Goal: Information Seeking & Learning: Learn about a topic

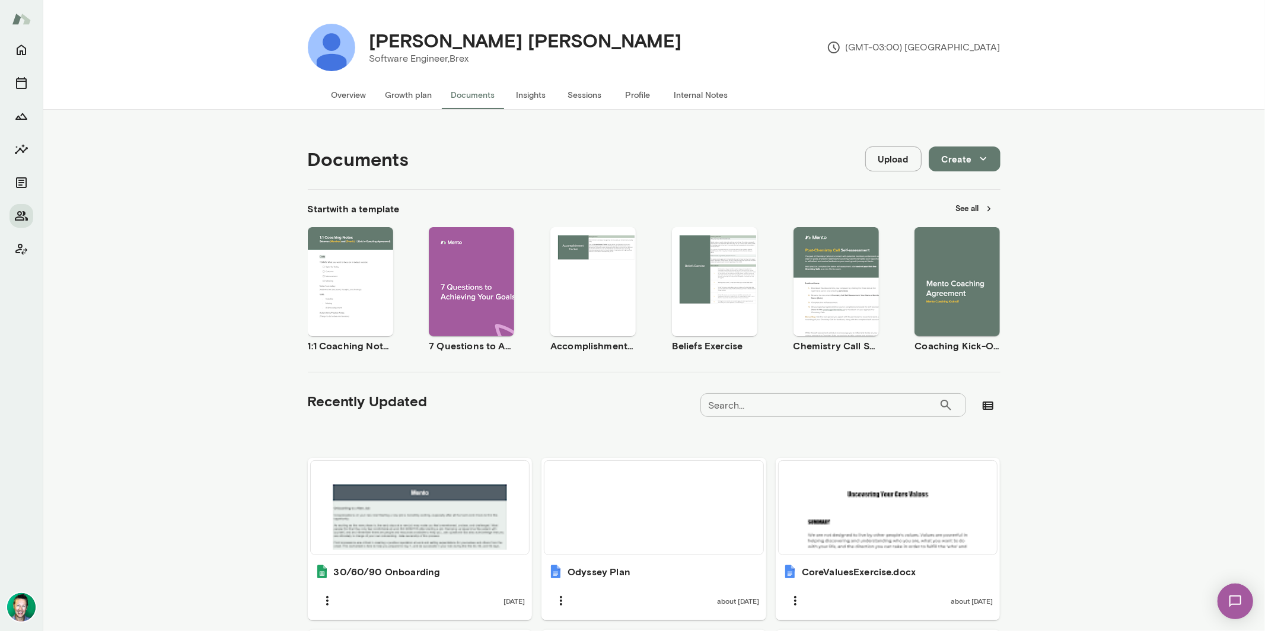
scroll to position [197, 0]
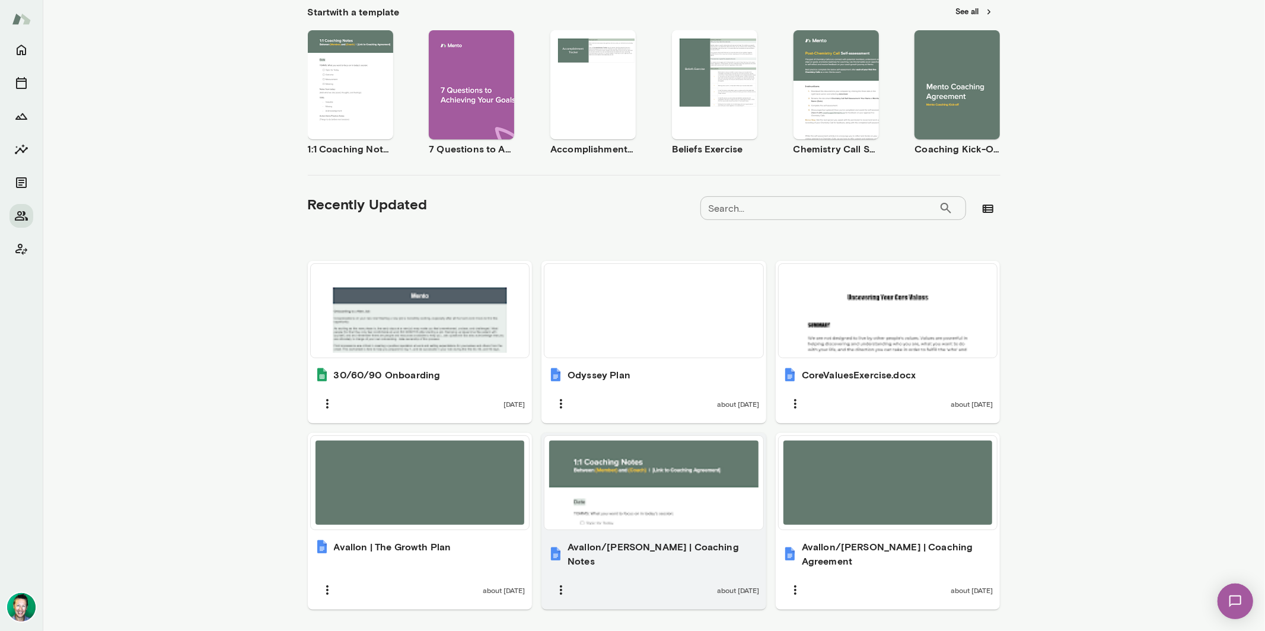
click at [685, 481] on div at bounding box center [653, 483] width 209 height 84
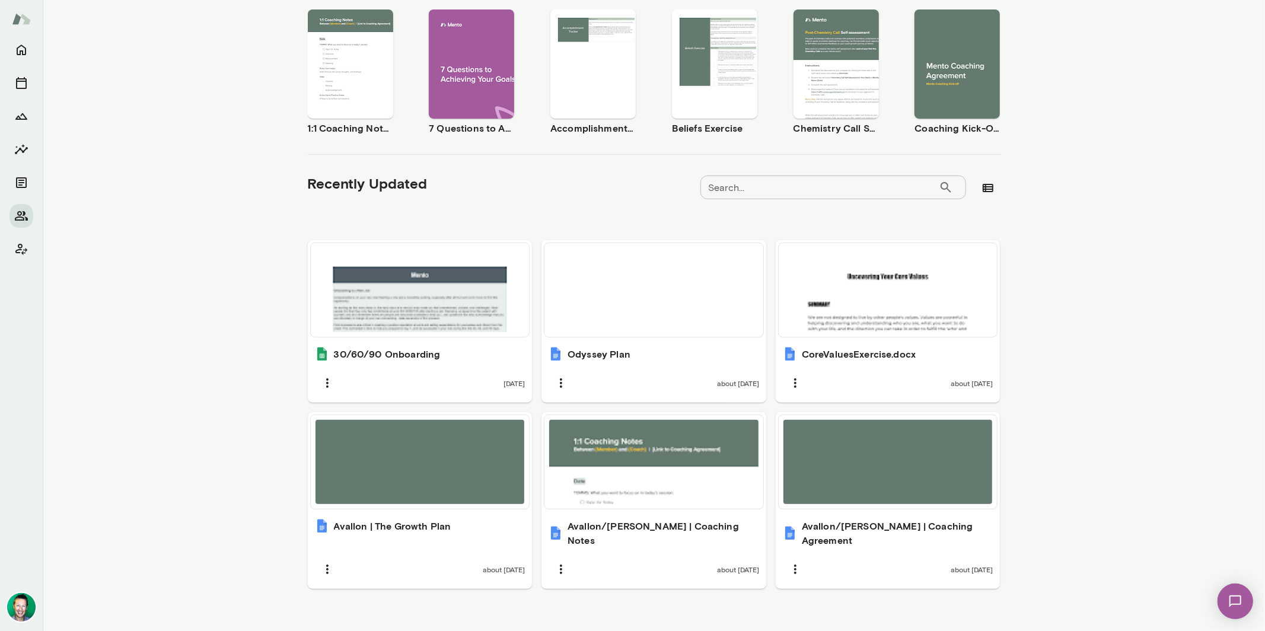
scroll to position [0, 0]
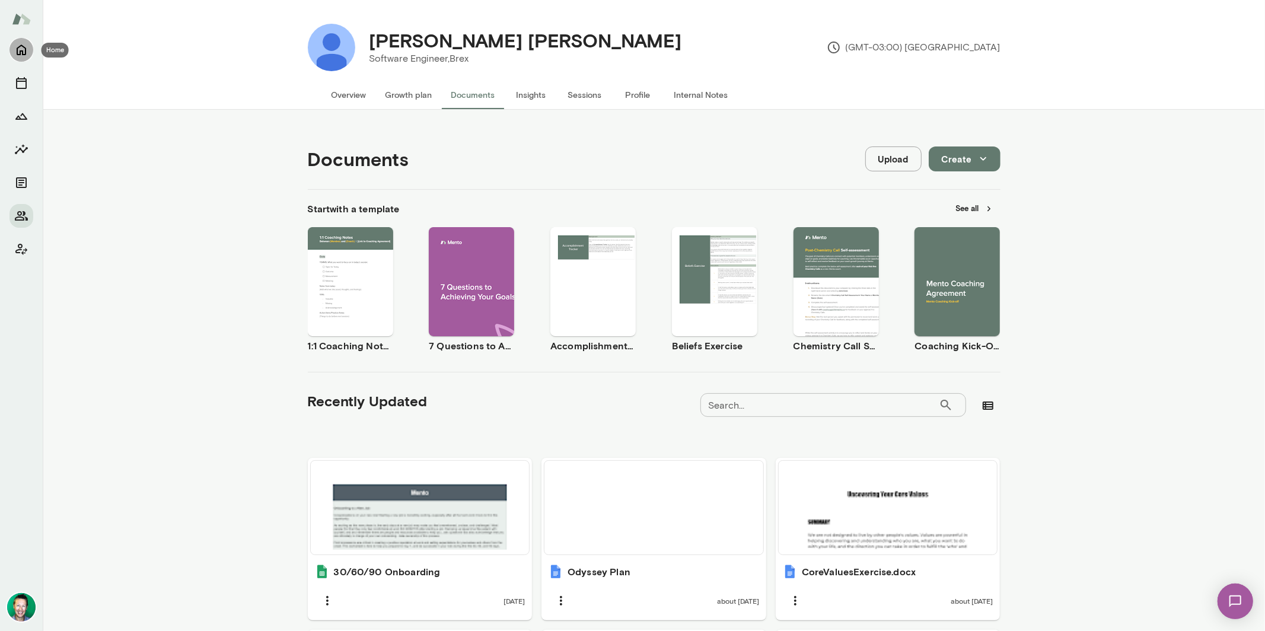
click at [23, 53] on icon "Home" at bounding box center [21, 50] width 9 height 11
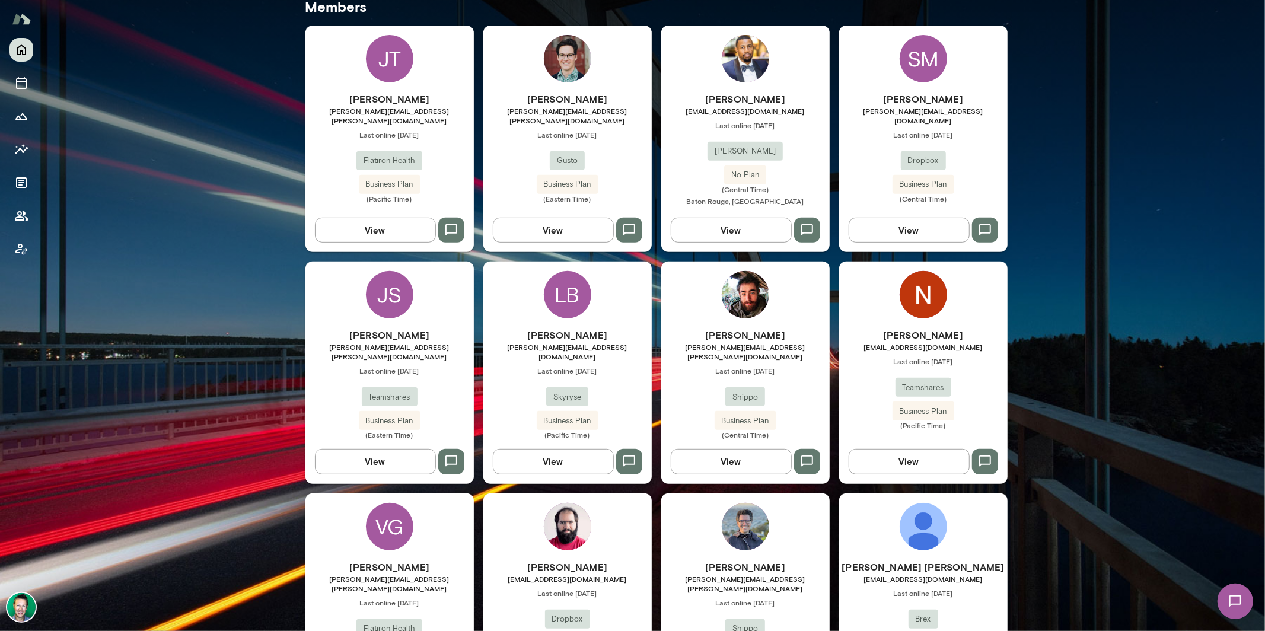
scroll to position [521, 0]
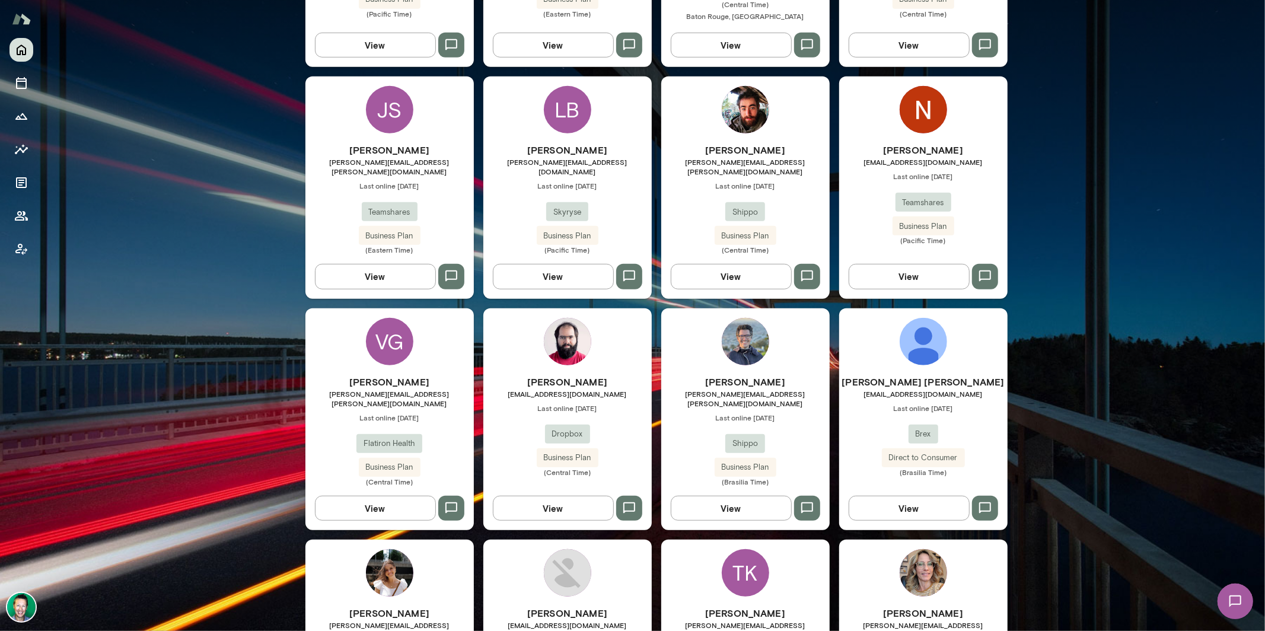
click at [548, 496] on button "View" at bounding box center [553, 508] width 121 height 25
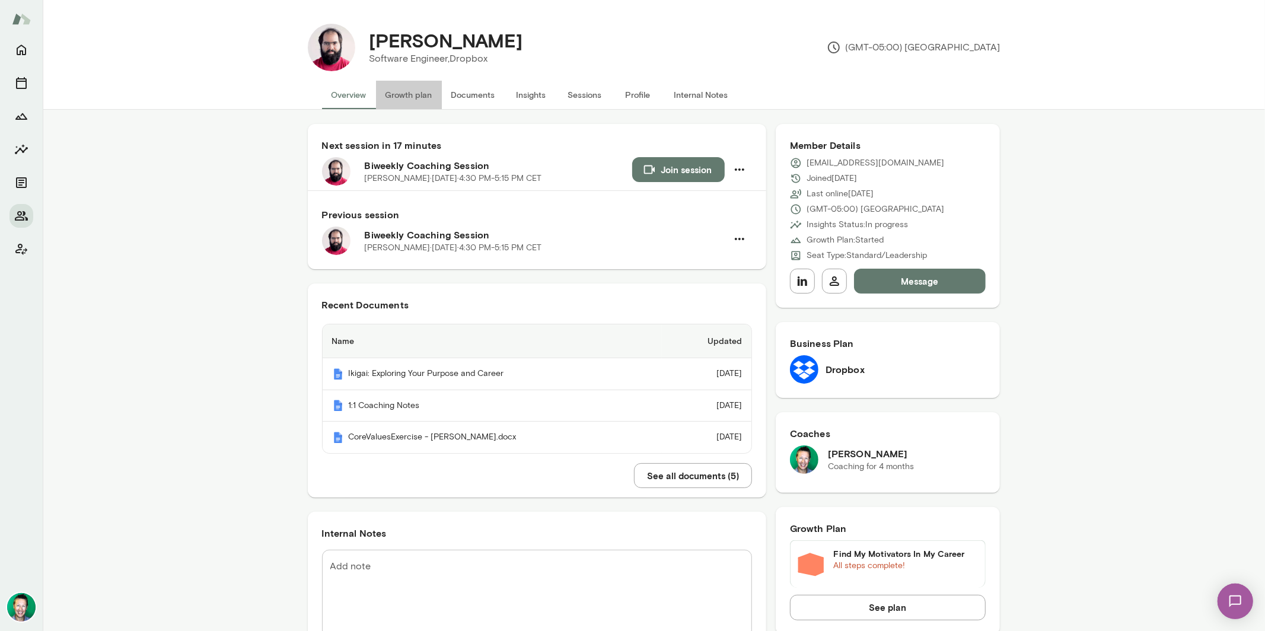
click at [394, 93] on button "Growth plan" at bounding box center [409, 95] width 66 height 28
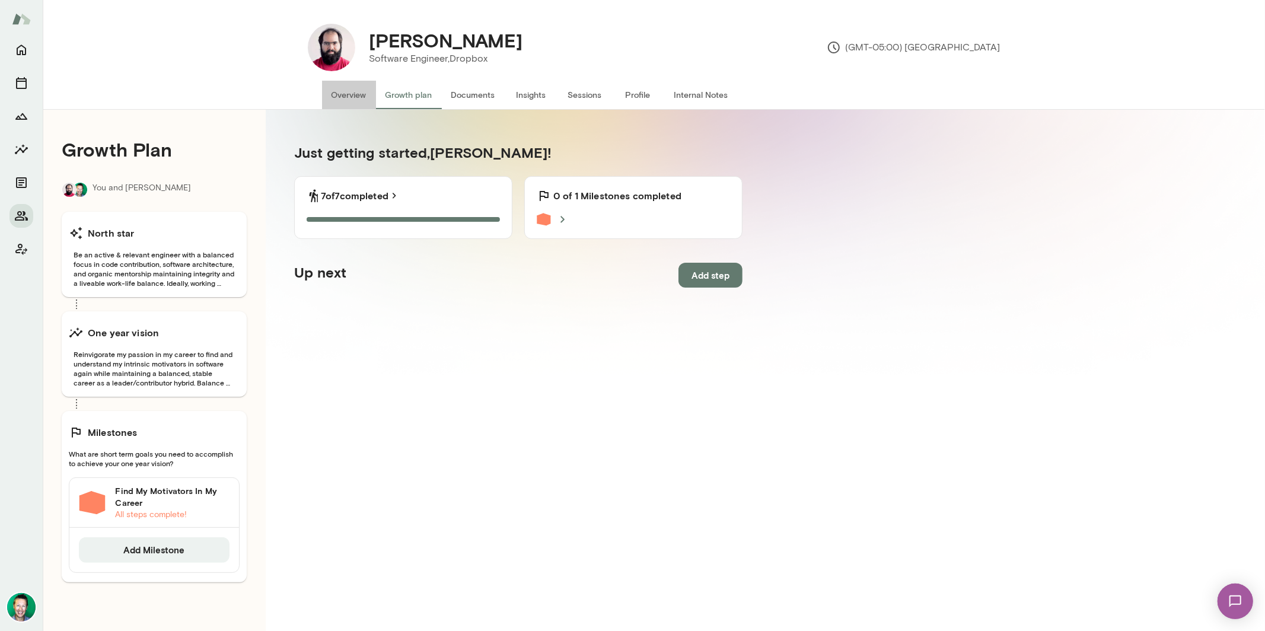
click at [331, 87] on button "Overview" at bounding box center [349, 95] width 54 height 28
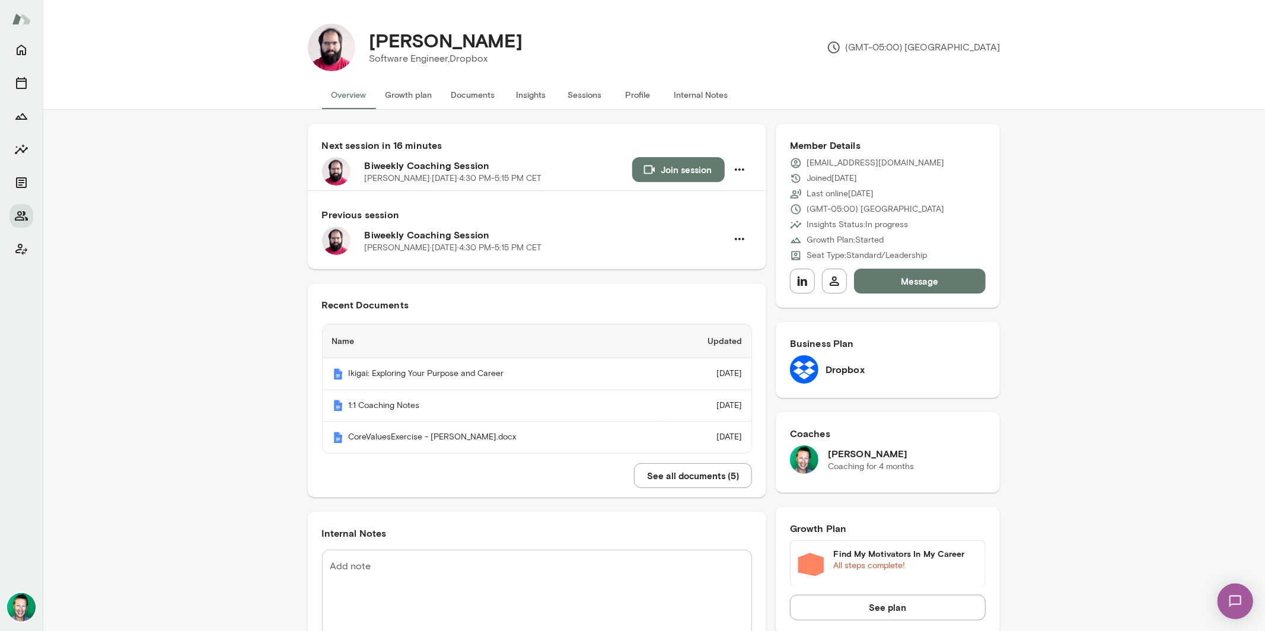
click at [446, 92] on button "Documents" at bounding box center [473, 95] width 63 height 28
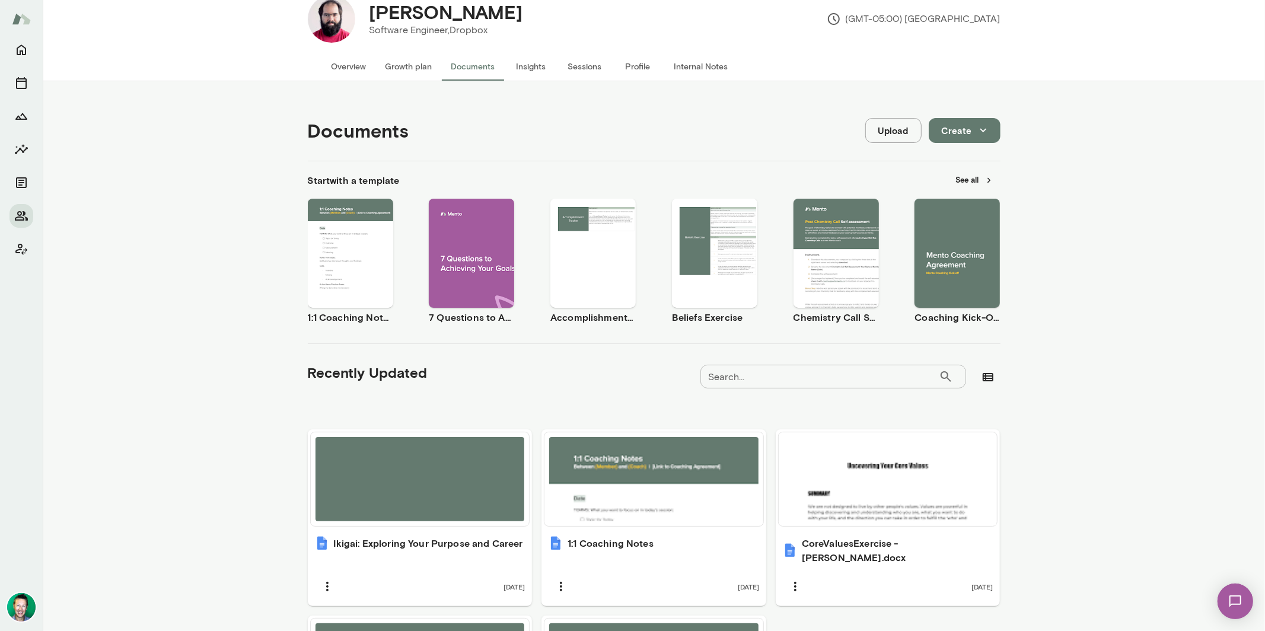
scroll to position [111, 0]
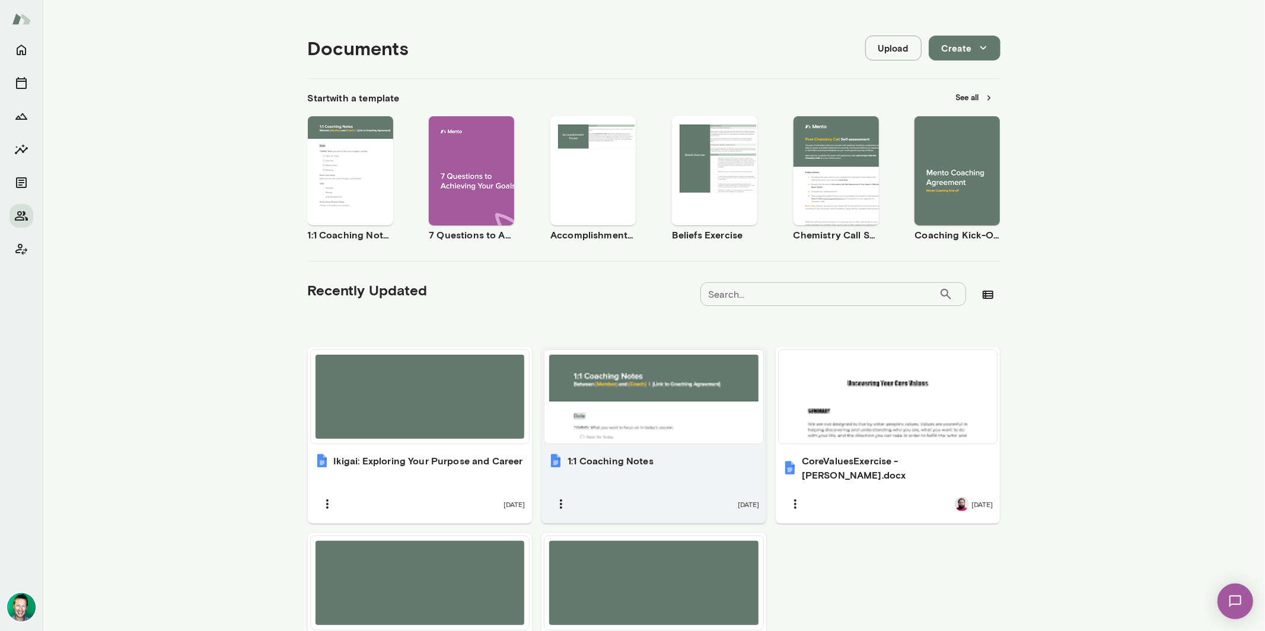
click at [616, 400] on div at bounding box center [653, 397] width 209 height 84
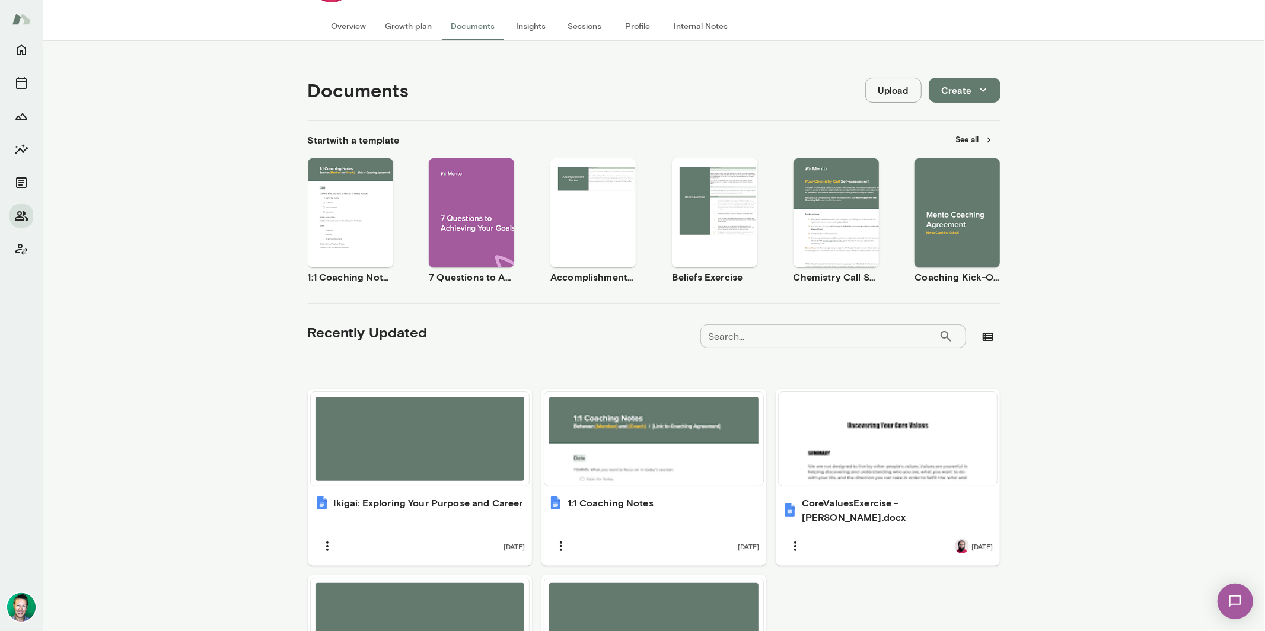
scroll to position [0, 0]
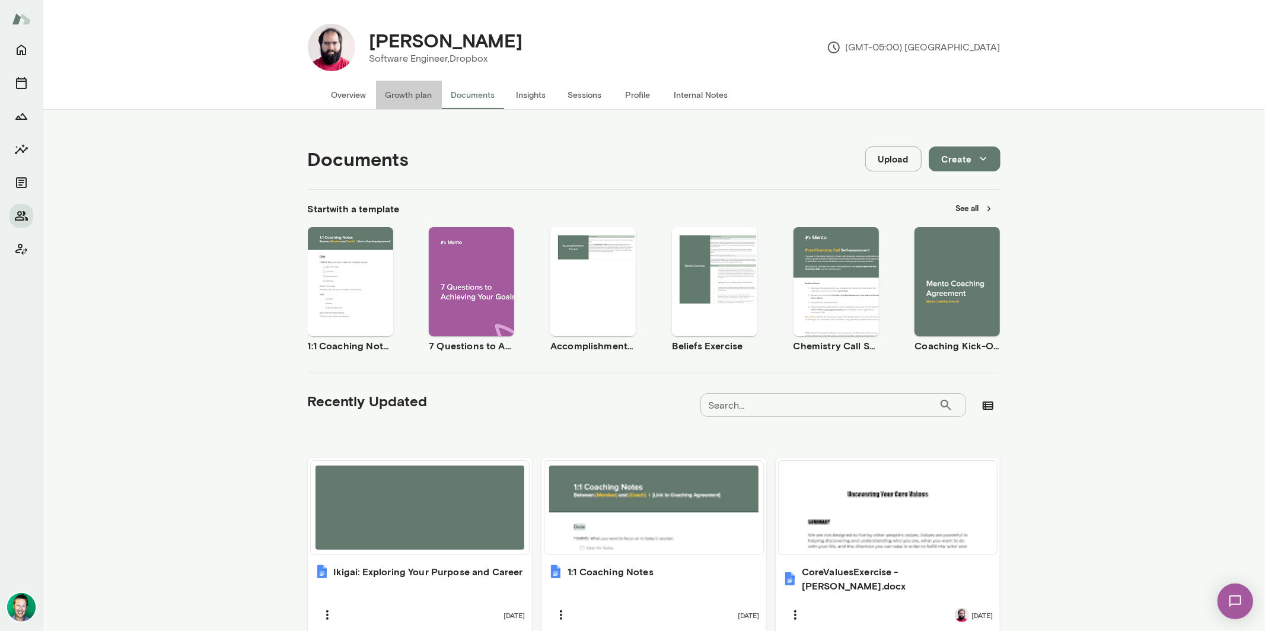
click at [409, 96] on button "Growth plan" at bounding box center [409, 95] width 66 height 28
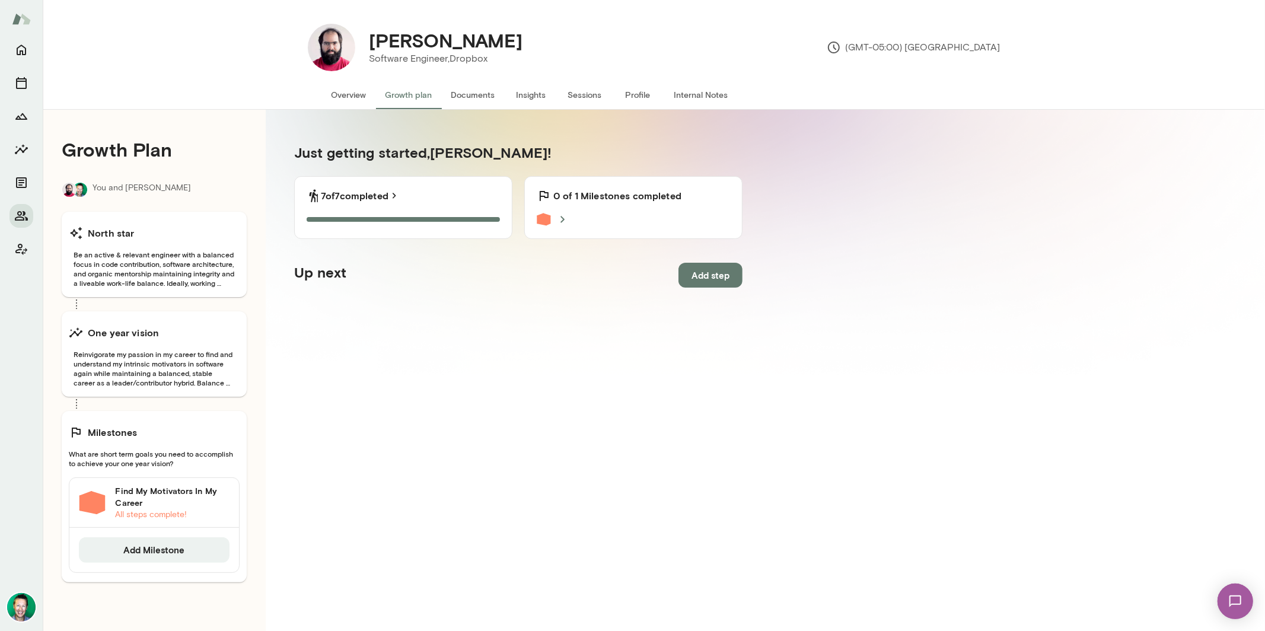
click at [141, 497] on h6 "Find My Motivators In My Career" at bounding box center [172, 497] width 115 height 24
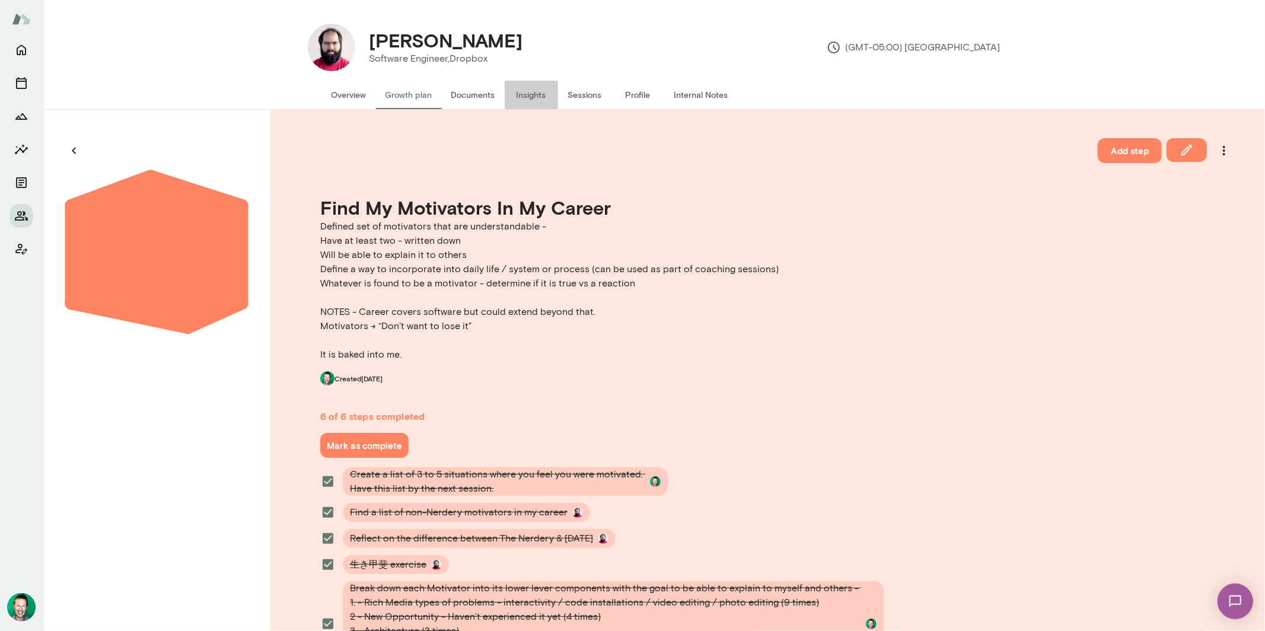
click at [538, 93] on button "Insights" at bounding box center [531, 95] width 53 height 28
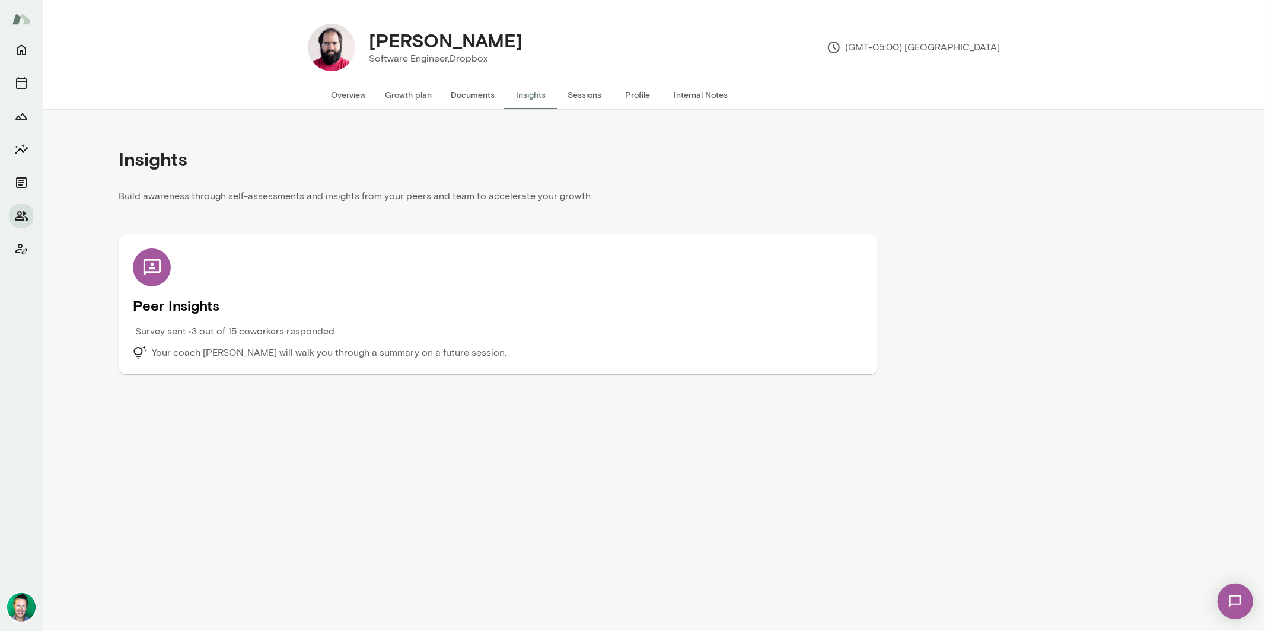
click at [246, 338] on p "Survey sent • 3 out of 15 coworkers responded" at bounding box center [234, 332] width 199 height 14
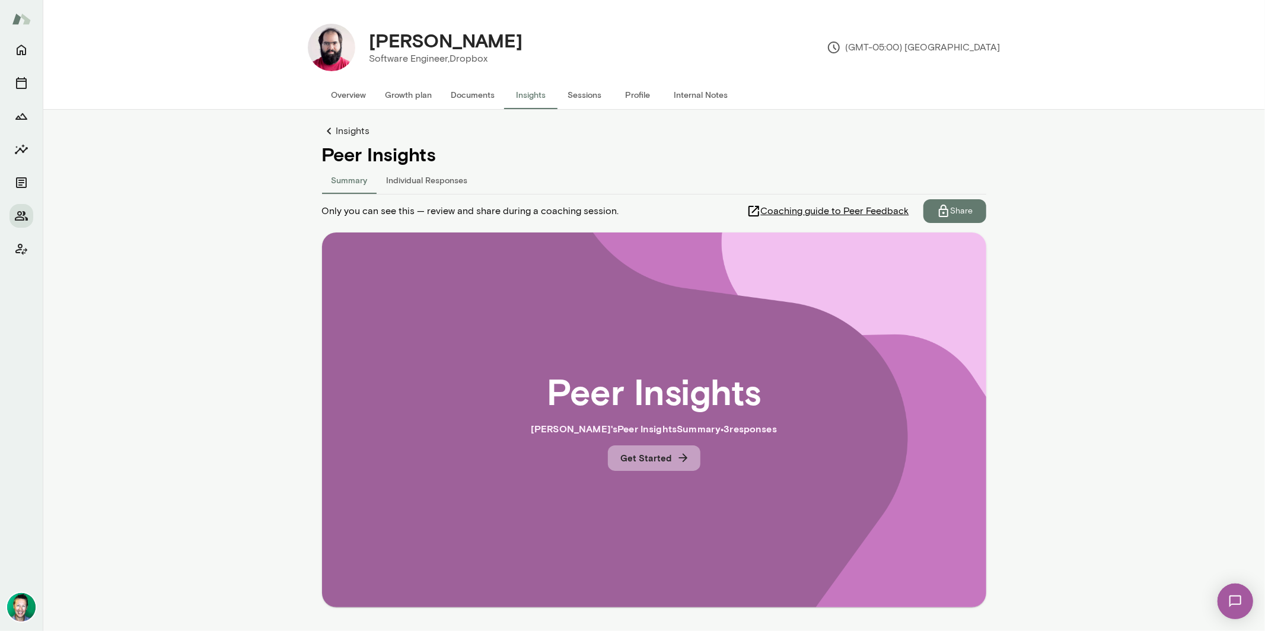
click at [644, 459] on button "Get Started" at bounding box center [654, 458] width 93 height 25
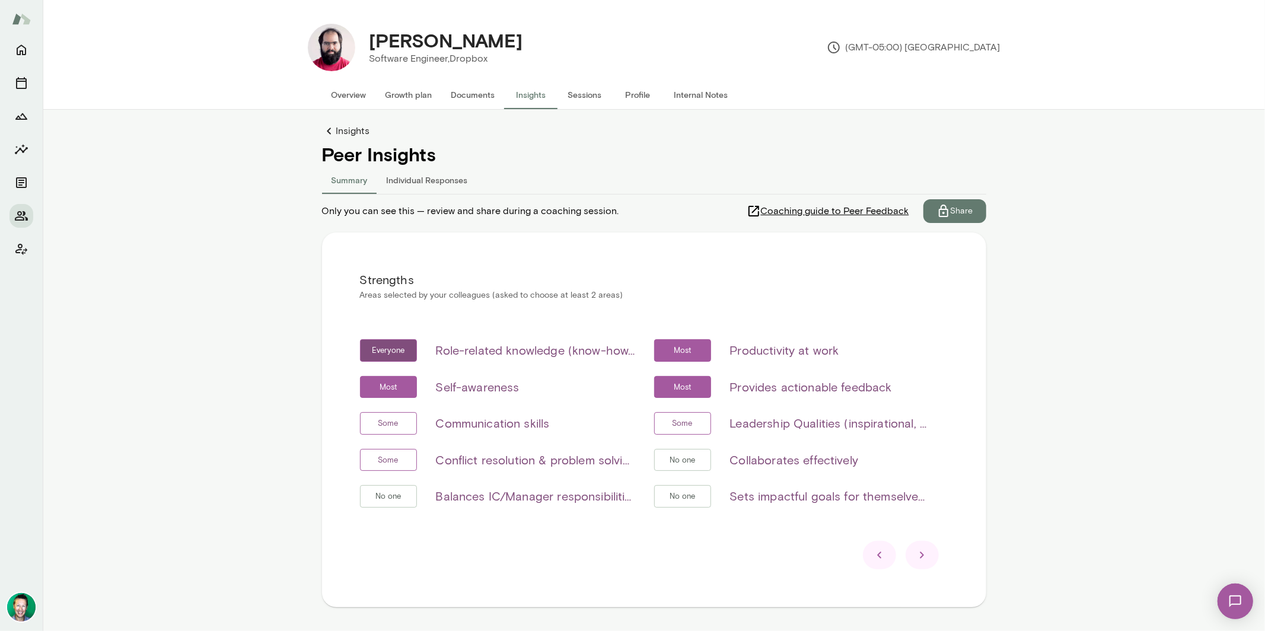
click at [921, 556] on icon at bounding box center [922, 555] width 14 height 14
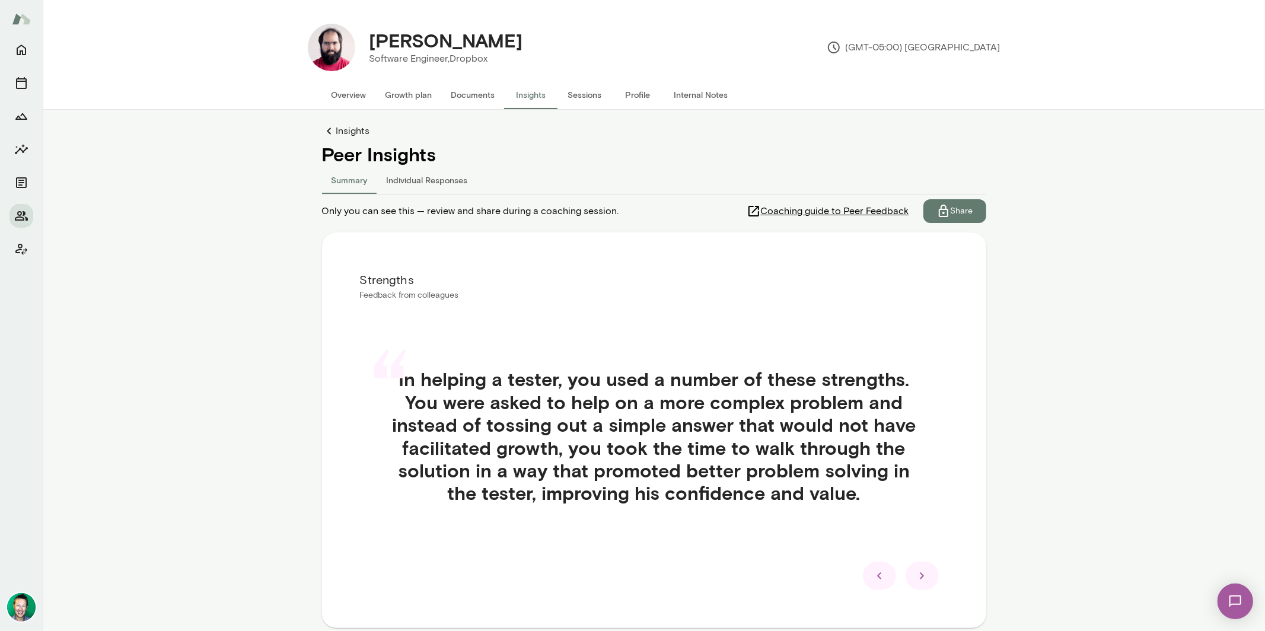
click at [915, 579] on icon at bounding box center [922, 576] width 14 height 14
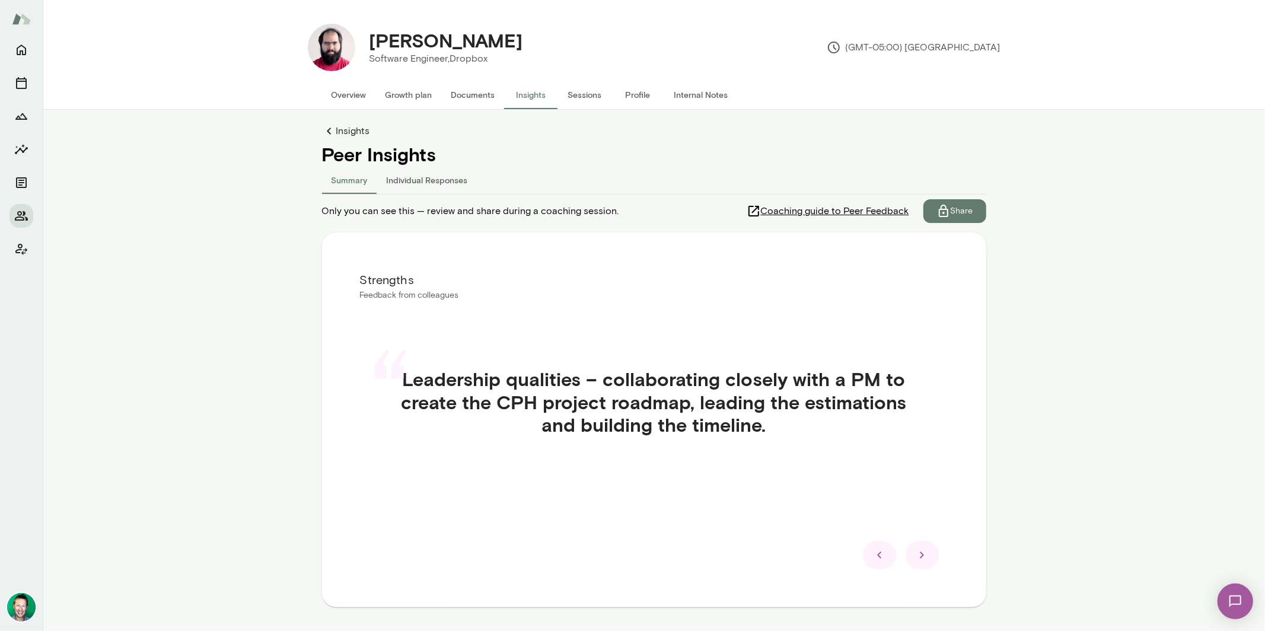
click at [921, 564] on div at bounding box center [922, 555] width 33 height 28
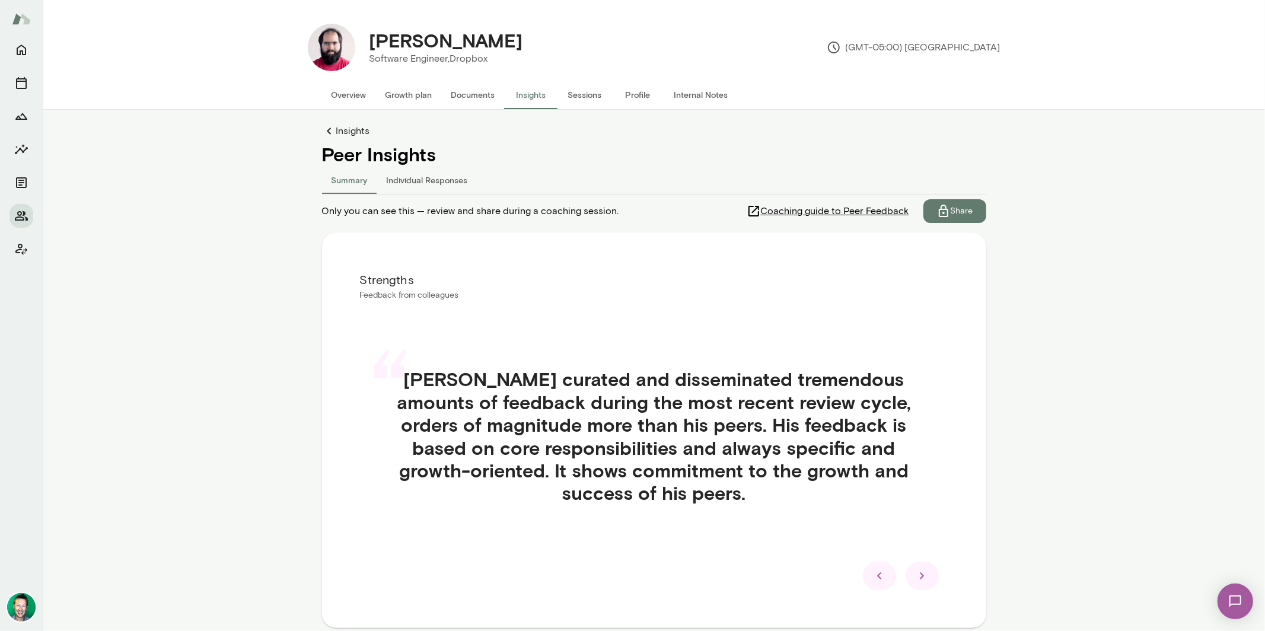
click at [923, 567] on div at bounding box center [922, 576] width 33 height 28
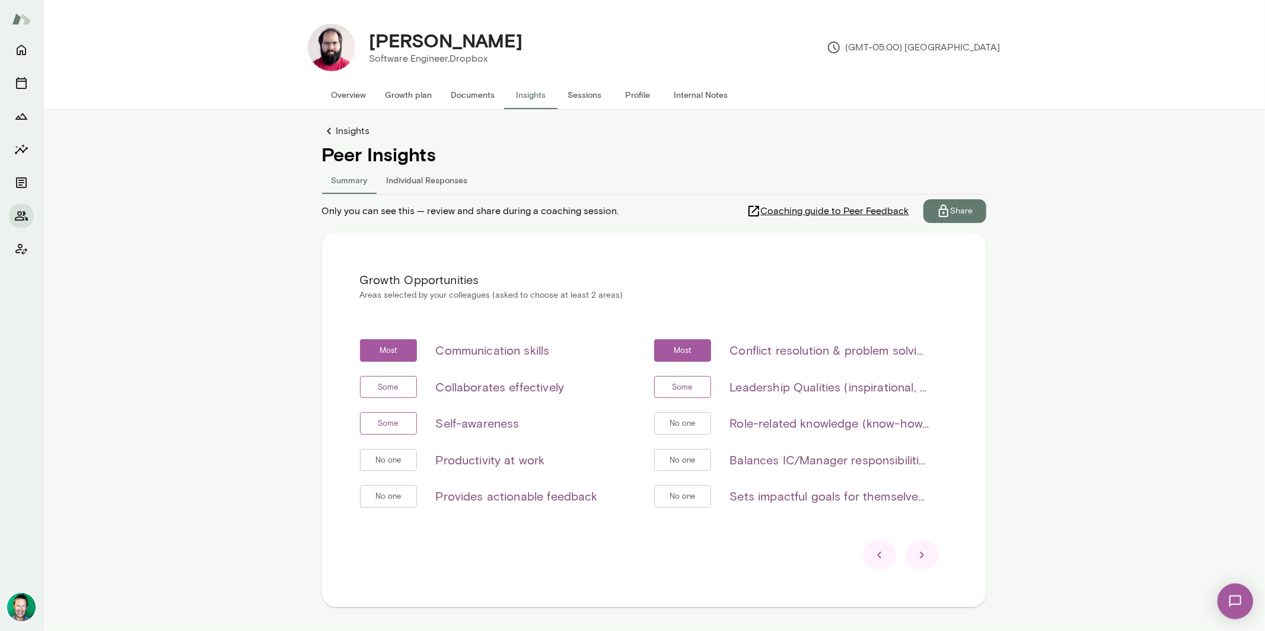
click at [921, 561] on icon at bounding box center [922, 555] width 14 height 14
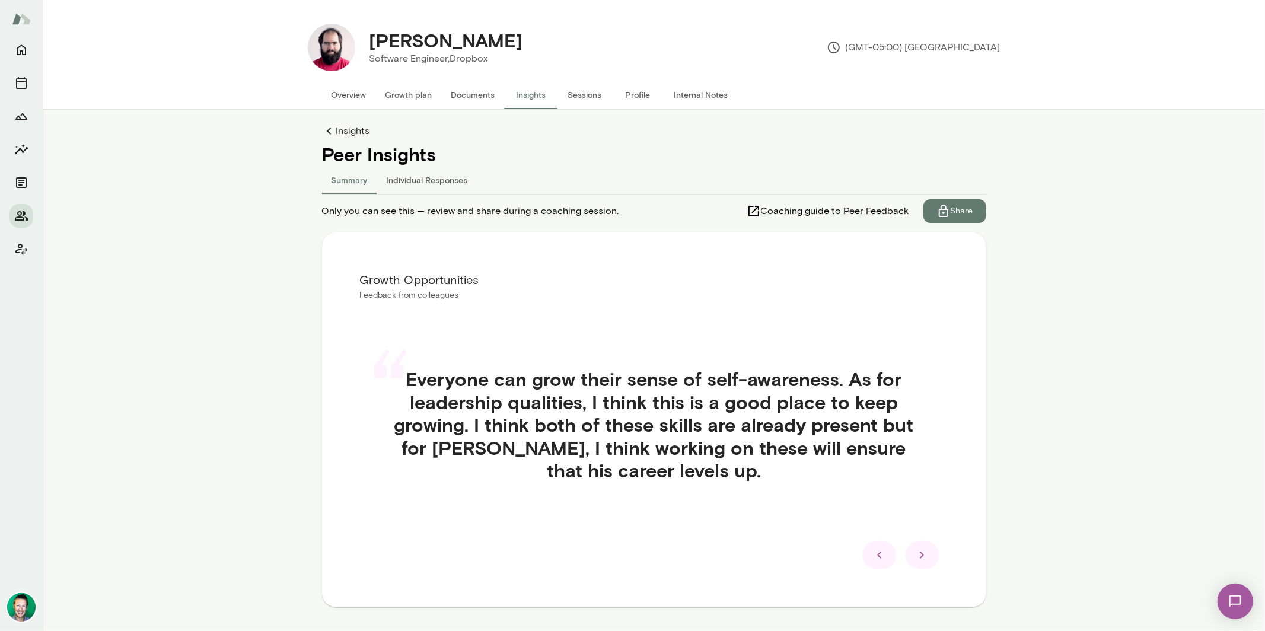
click at [920, 558] on icon at bounding box center [922, 555] width 14 height 14
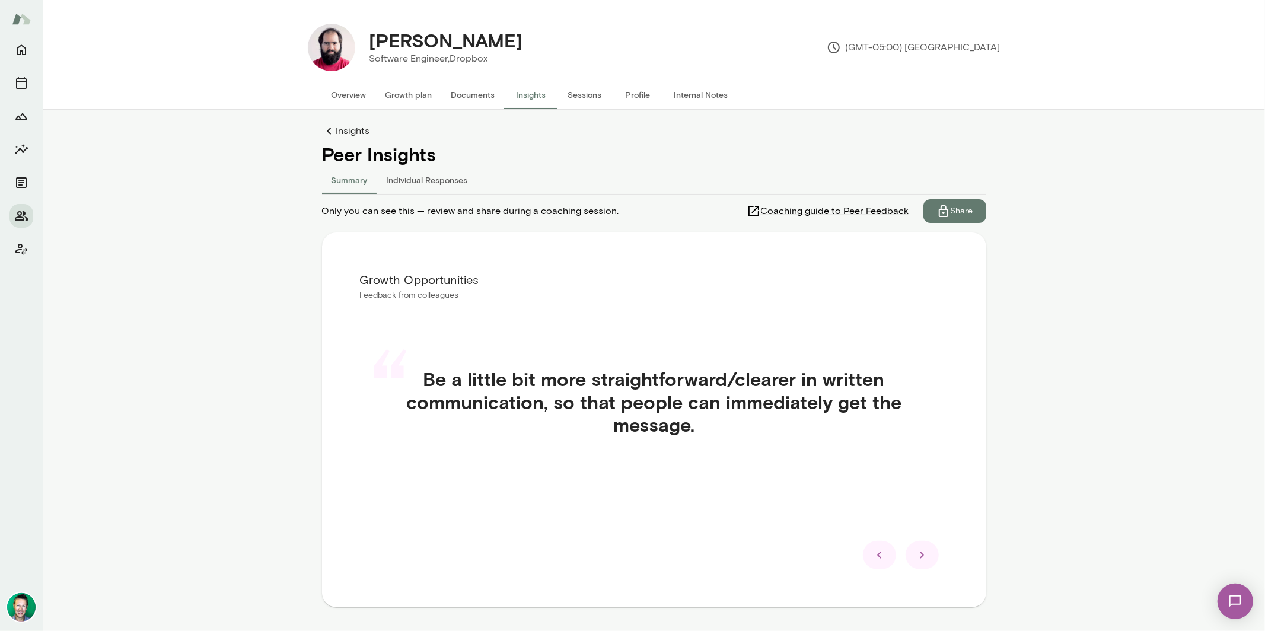
click at [915, 559] on icon at bounding box center [922, 555] width 14 height 14
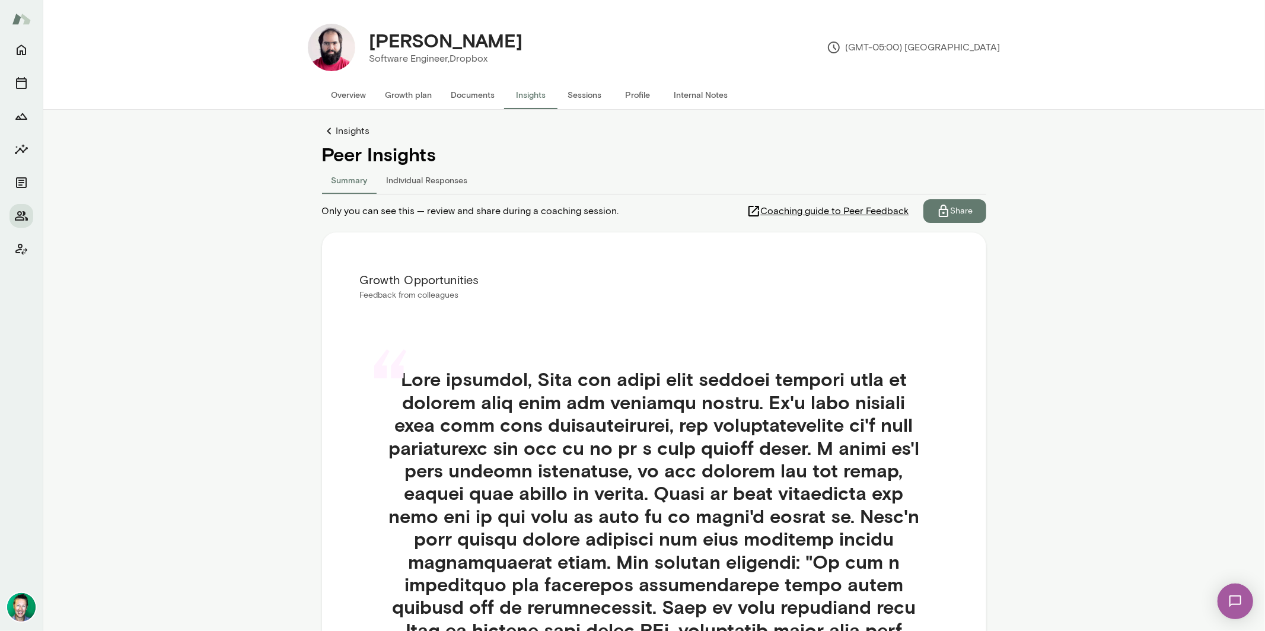
scroll to position [2, 0]
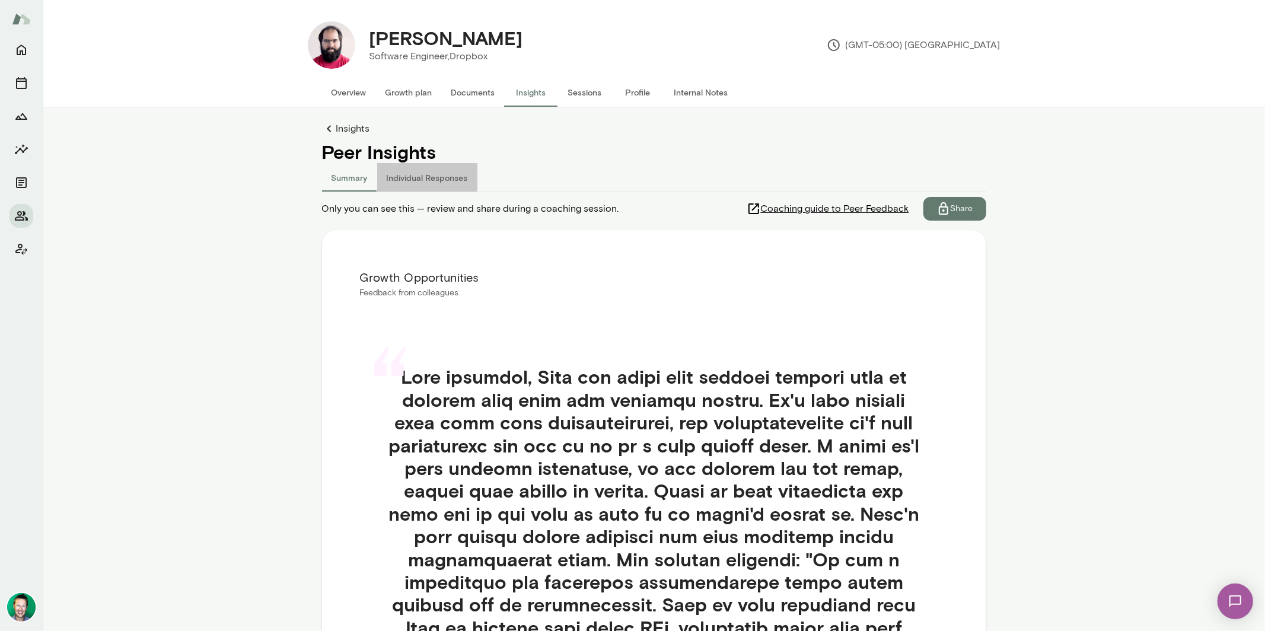
click at [388, 170] on button "Individual Responses" at bounding box center [427, 177] width 100 height 28
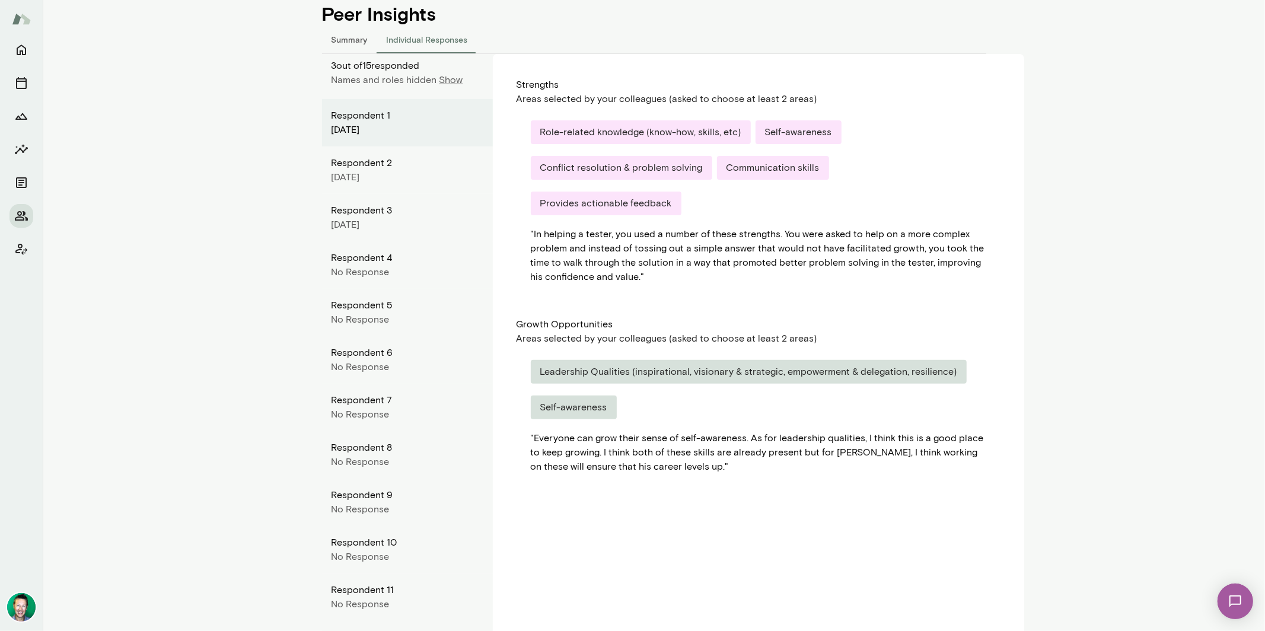
scroll to position [117, 0]
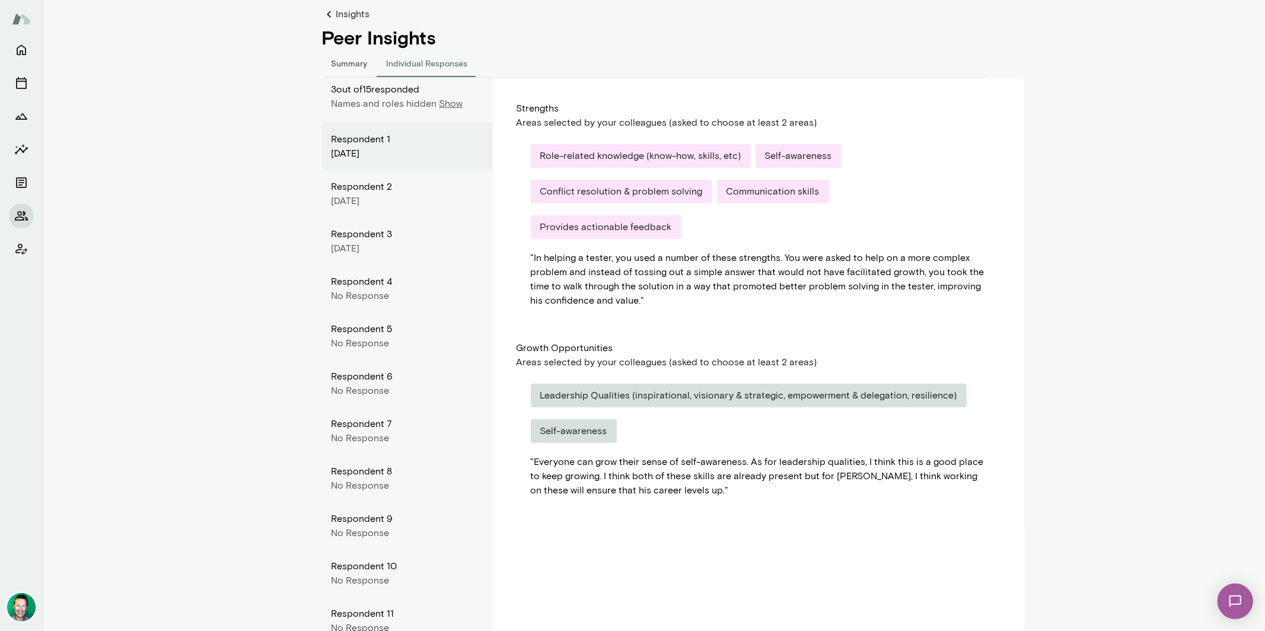
click at [378, 190] on div "Respondent 2" at bounding box center [408, 187] width 152 height 14
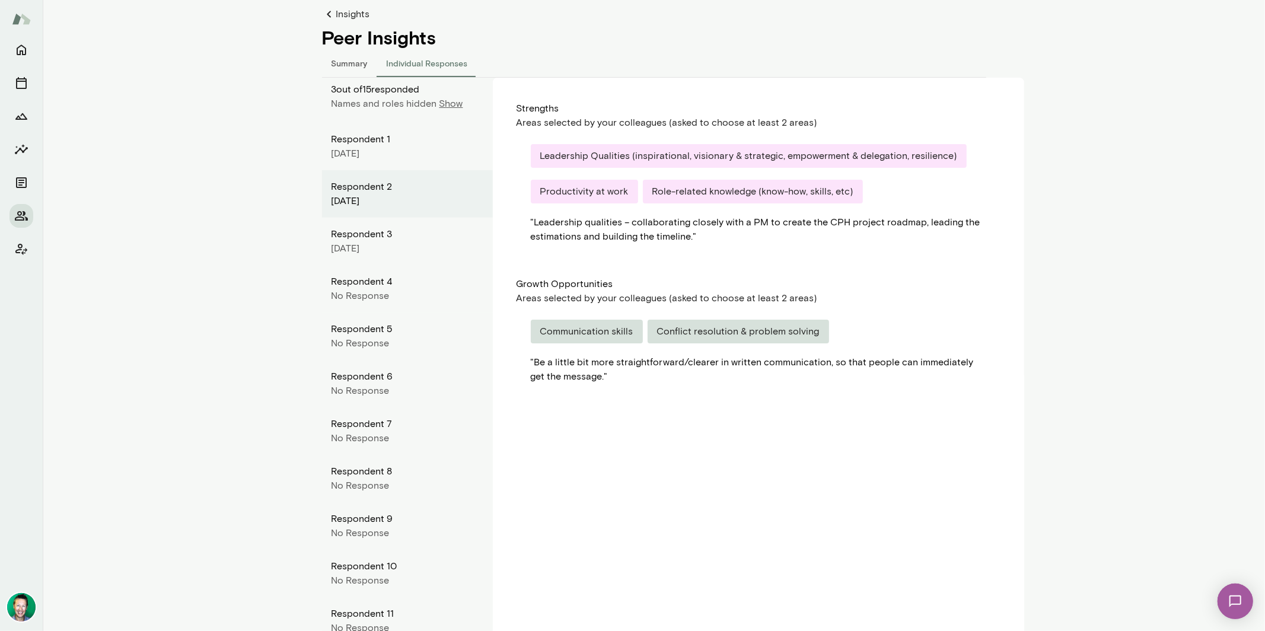
click at [376, 250] on div "March 2025" at bounding box center [408, 248] width 152 height 14
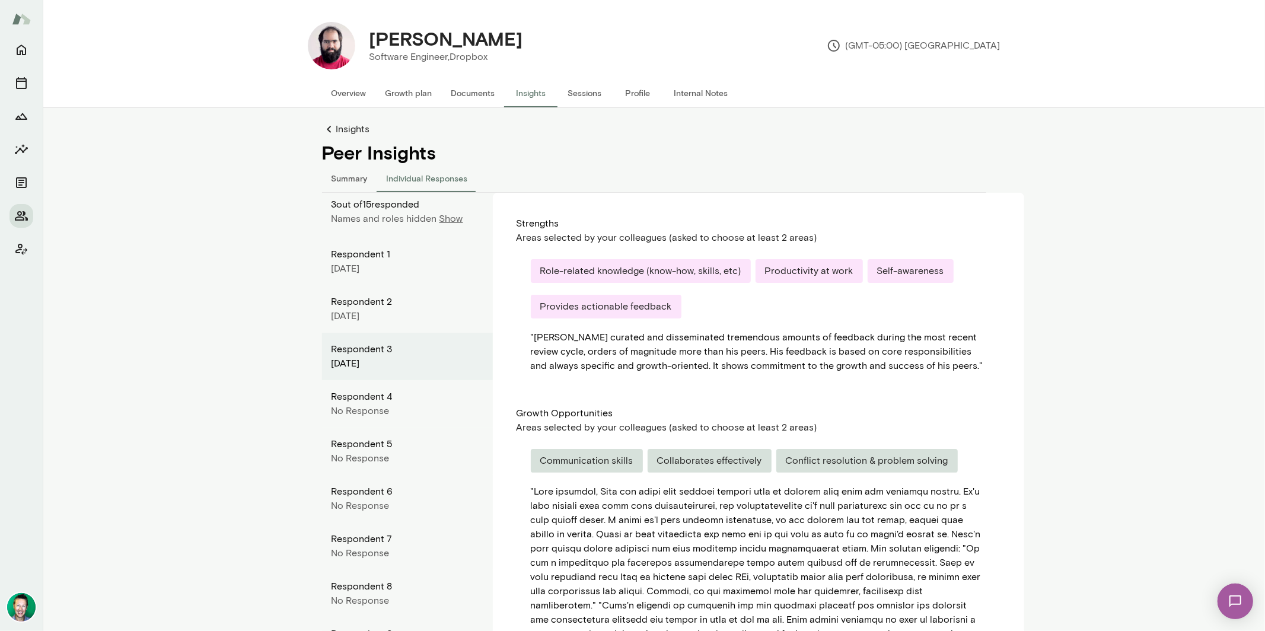
scroll to position [0, 0]
click at [327, 131] on icon at bounding box center [329, 131] width 14 height 14
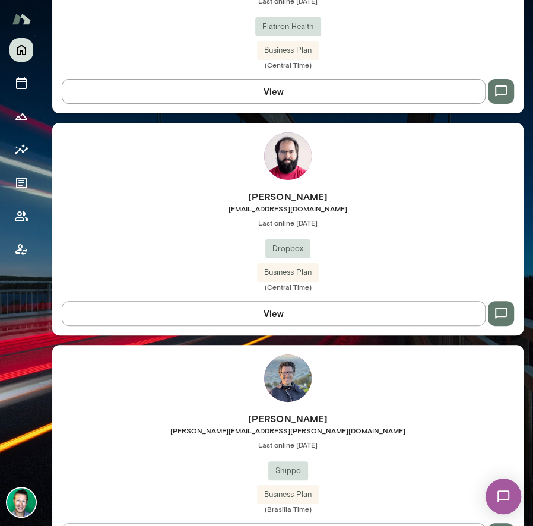
scroll to position [2250, 0]
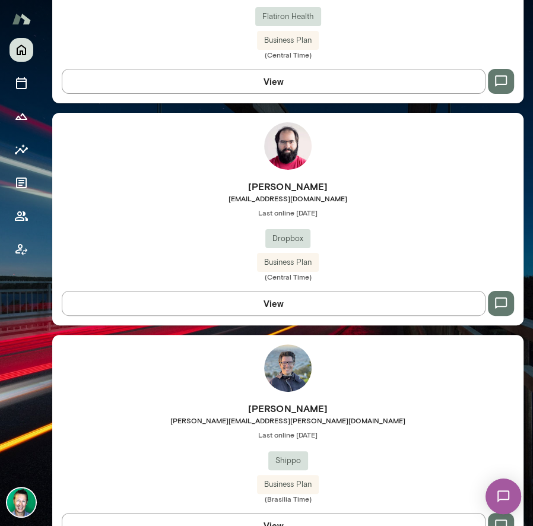
click at [260, 297] on button "View" at bounding box center [274, 303] width 424 height 25
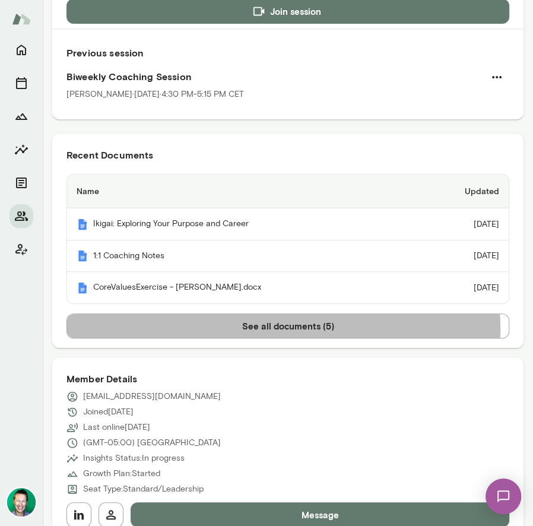
click at [278, 326] on button "See all documents ( 5 )" at bounding box center [287, 325] width 443 height 25
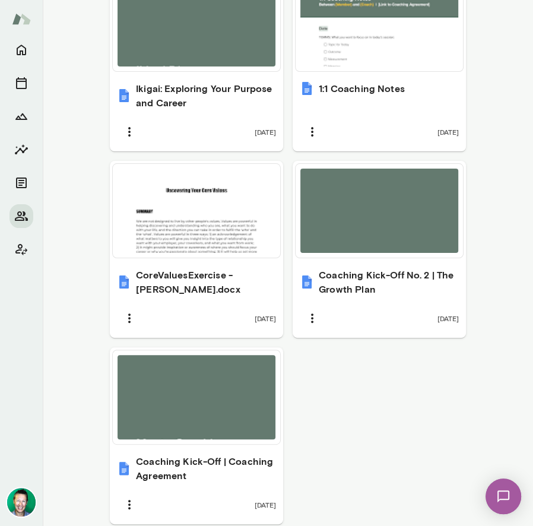
scroll to position [691, 0]
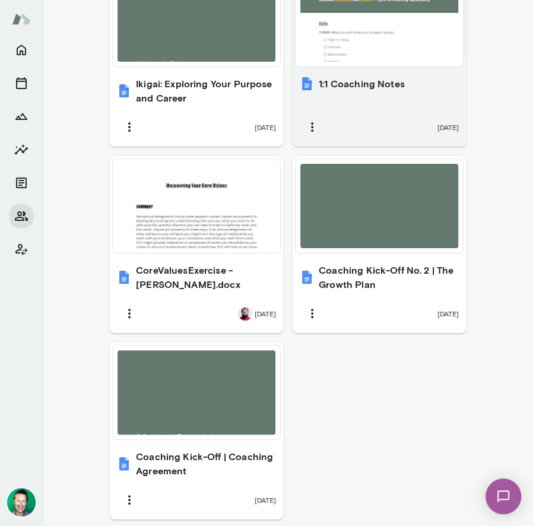
click at [344, 67] on div "1:1 Coaching Notes [DATE]" at bounding box center [378, 58] width 173 height 177
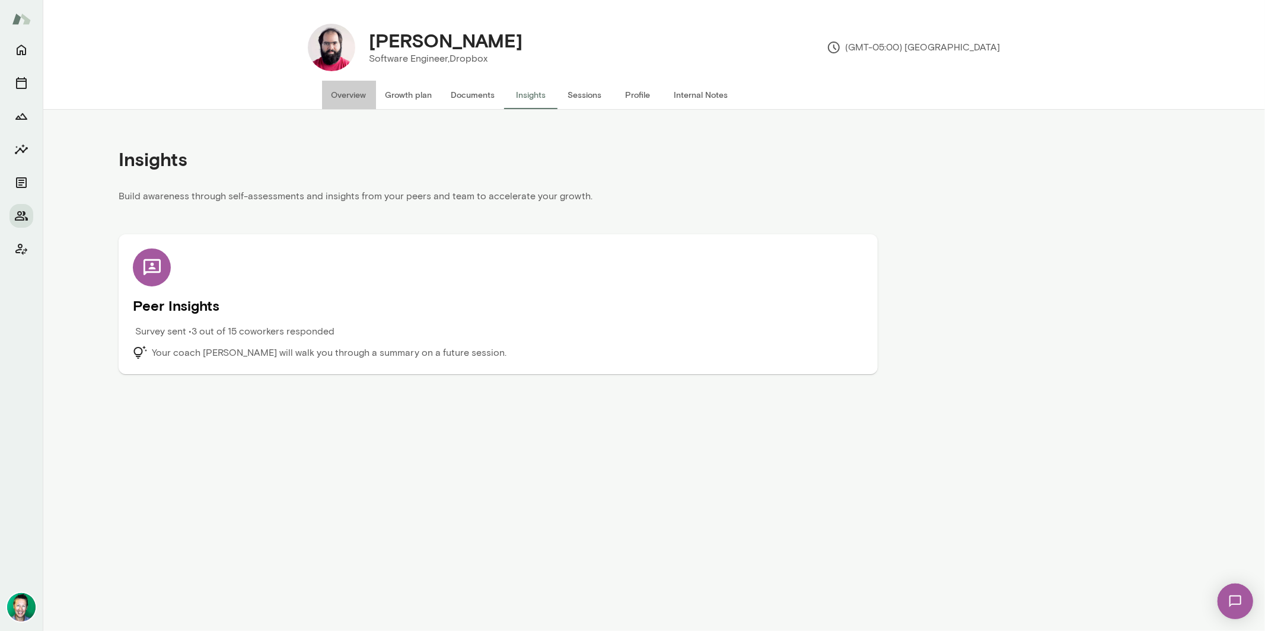
drag, startPoint x: 352, startPoint y: 91, endPoint x: 358, endPoint y: 94, distance: 6.1
click at [352, 91] on button "Overview" at bounding box center [349, 95] width 54 height 28
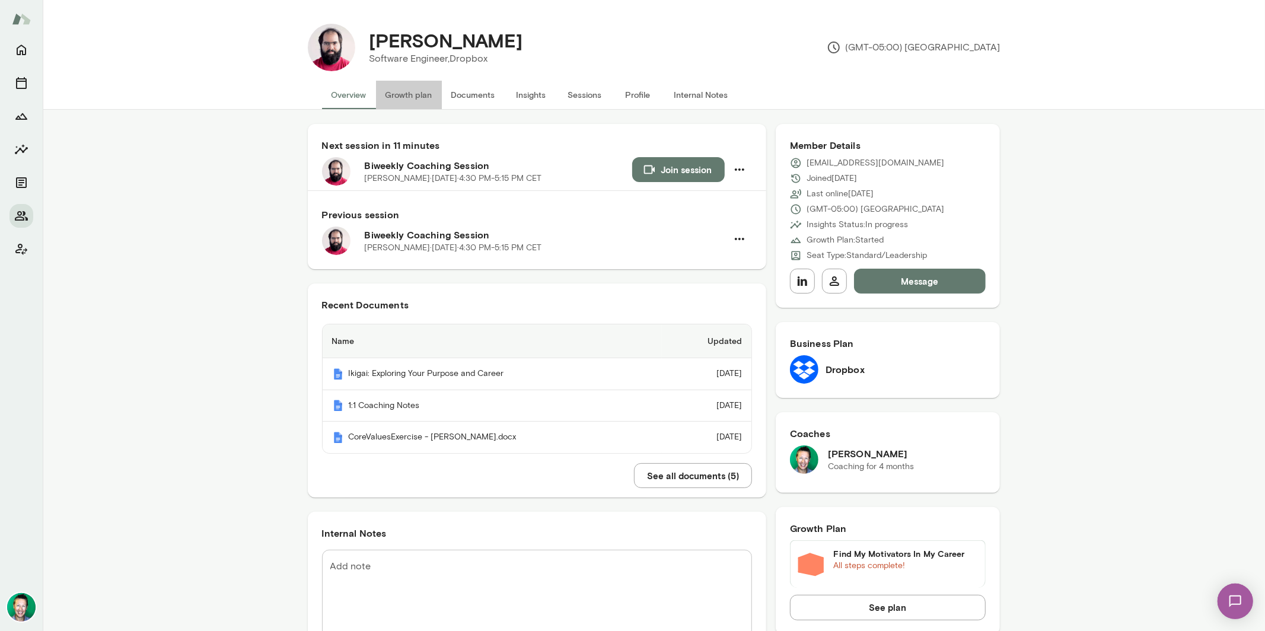
click at [403, 96] on button "Growth plan" at bounding box center [409, 95] width 66 height 28
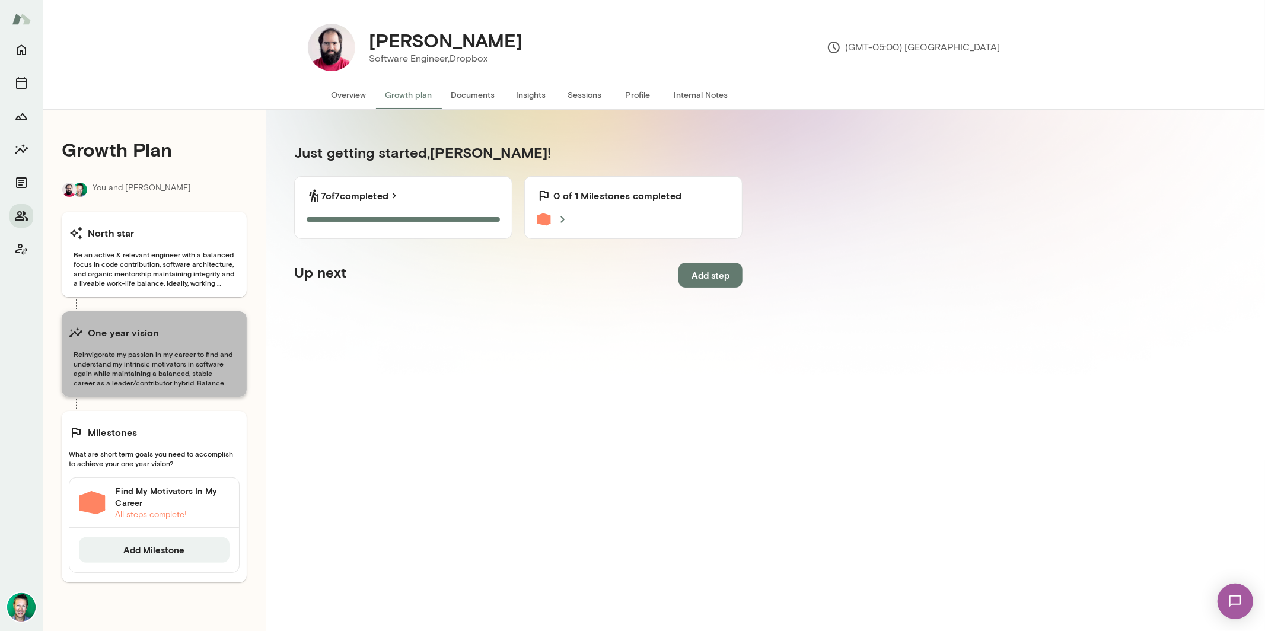
click at [131, 365] on span "Reinvigorate my passion in my career to find and understand my intrinsic motiva…" at bounding box center [154, 368] width 171 height 38
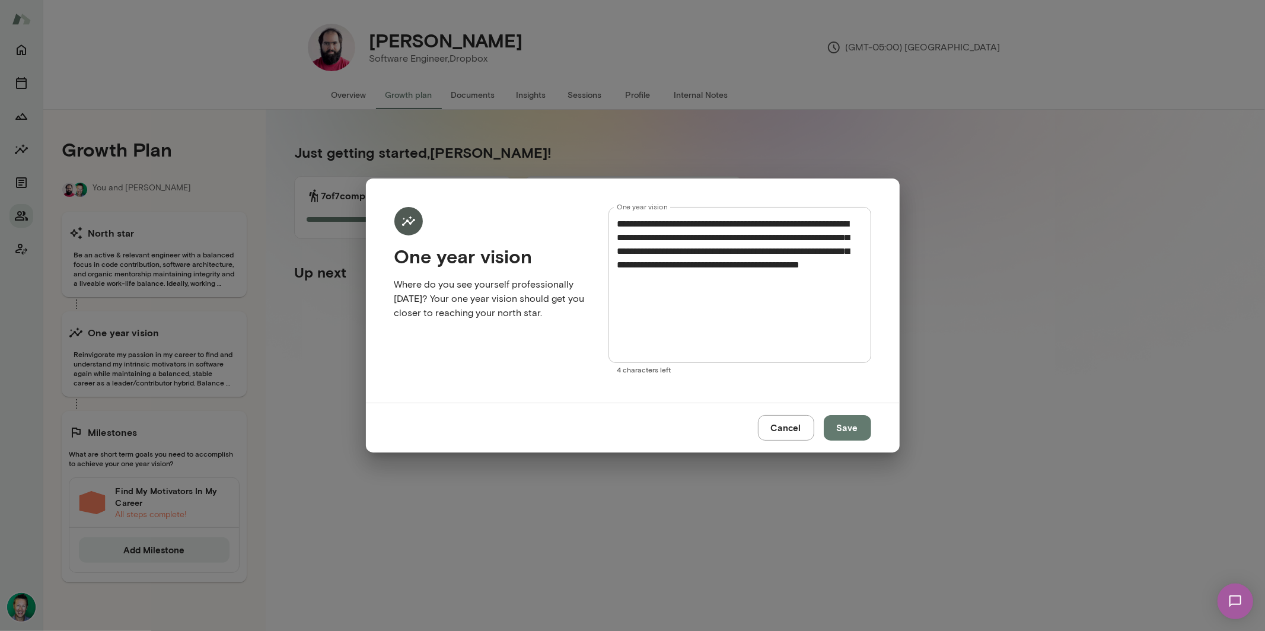
click at [790, 432] on button "Cancel" at bounding box center [786, 427] width 56 height 25
